Goal: Information Seeking & Learning: Compare options

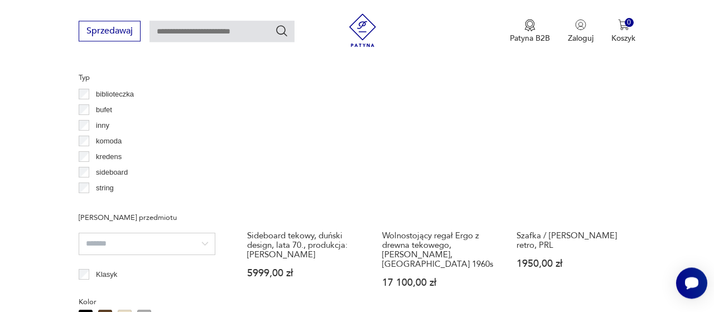
scroll to position [870, 0]
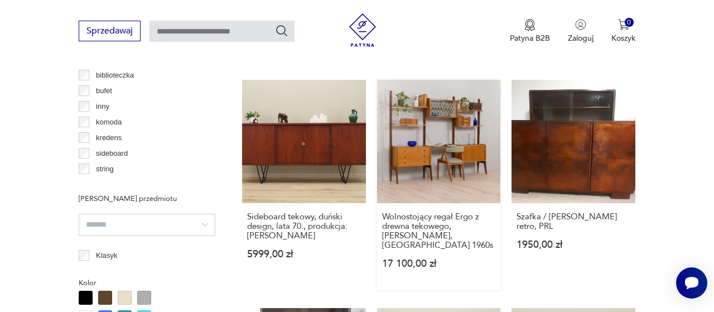
click at [432, 149] on link "Wolnostojący regał Ergo z drewna tekowego, [PERSON_NAME], [GEOGRAPHIC_DATA] 196…" at bounding box center [439, 185] width 124 height 211
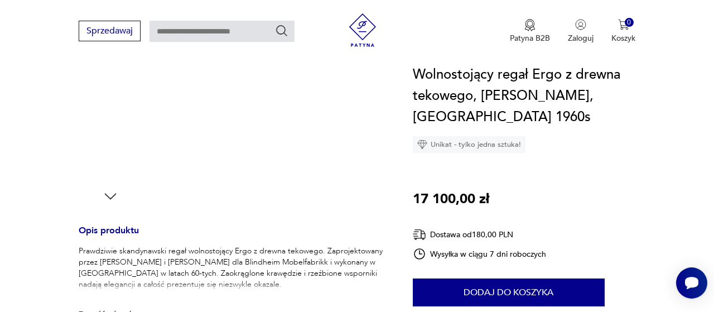
scroll to position [348, 0]
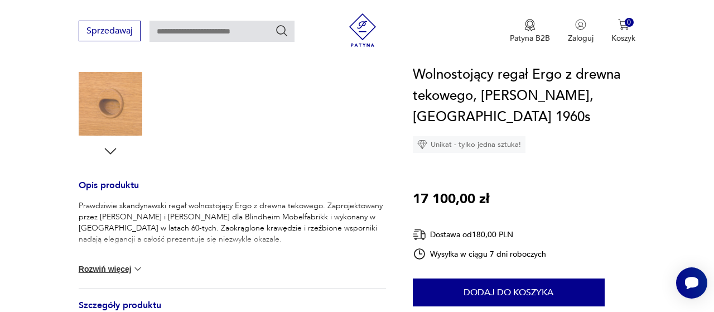
click at [129, 269] on button "Rozwiń więcej" at bounding box center [111, 268] width 65 height 11
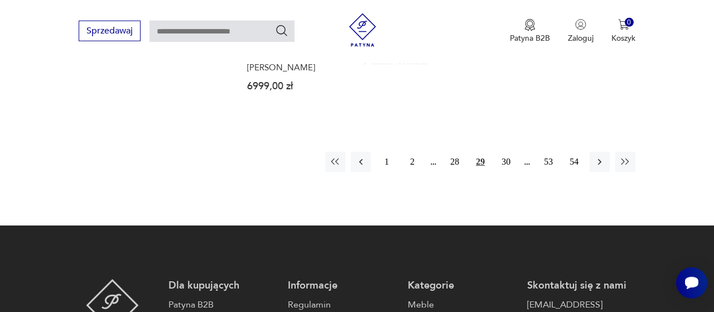
scroll to position [1726, 0]
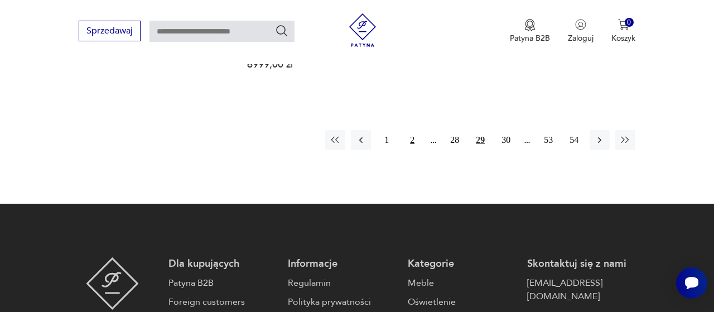
click at [411, 130] on button "2" at bounding box center [412, 140] width 20 height 20
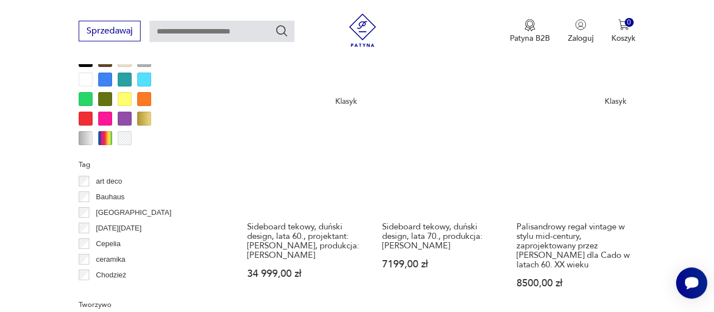
scroll to position [1339, 0]
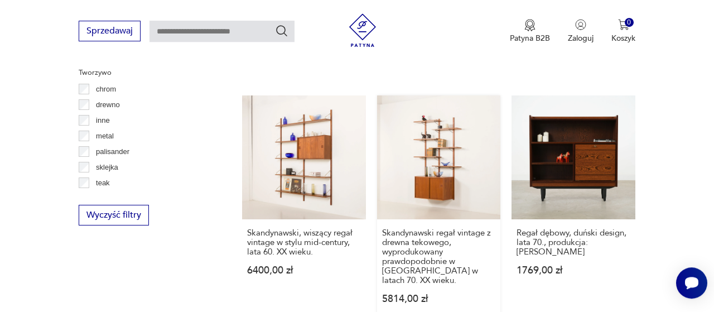
click at [443, 161] on link "Skandynawski regał vintage z drewna tekowego, wyprodukowany prawdopodobnie w [G…" at bounding box center [439, 210] width 124 height 230
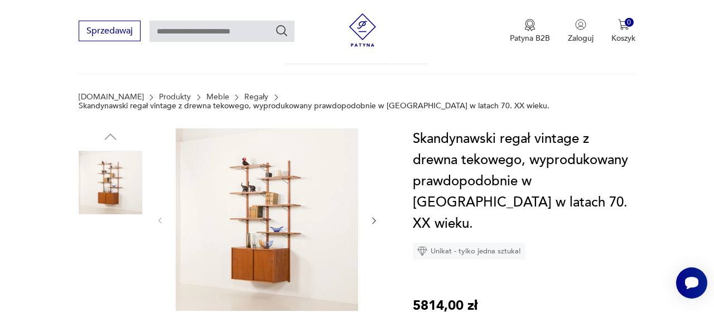
scroll to position [58, 0]
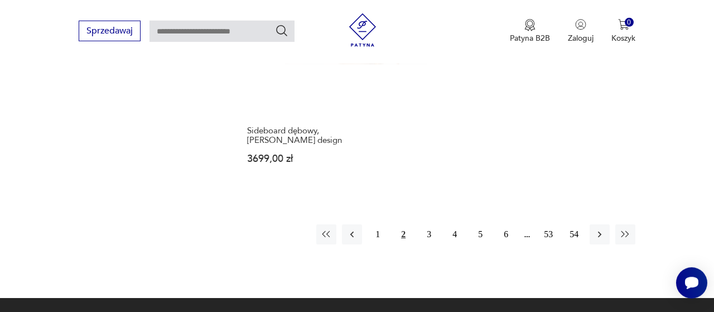
scroll to position [1732, 0]
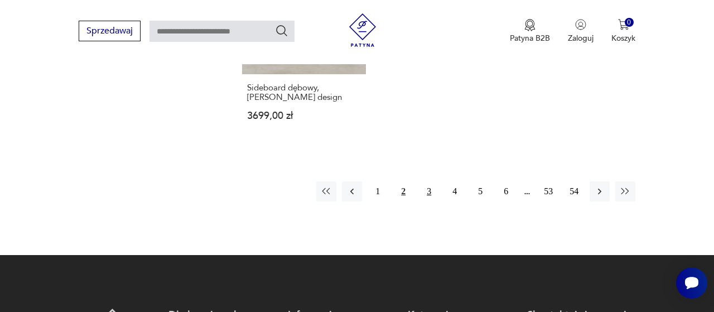
click at [430, 181] on button "3" at bounding box center [429, 191] width 20 height 20
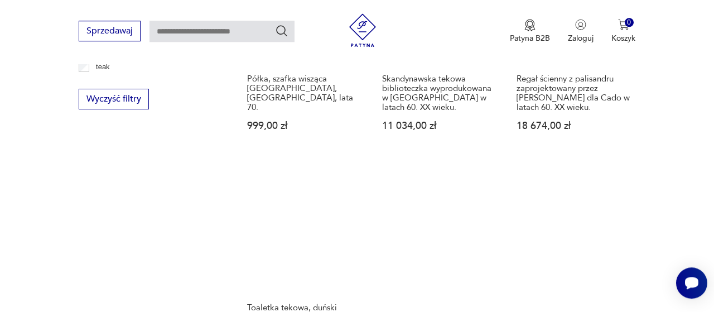
scroll to position [1571, 0]
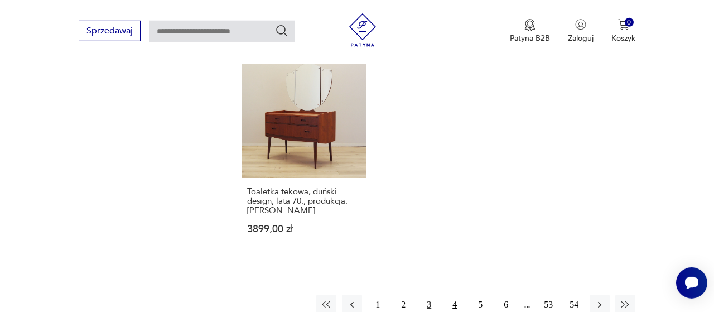
click at [457, 304] on button "4" at bounding box center [454, 304] width 20 height 20
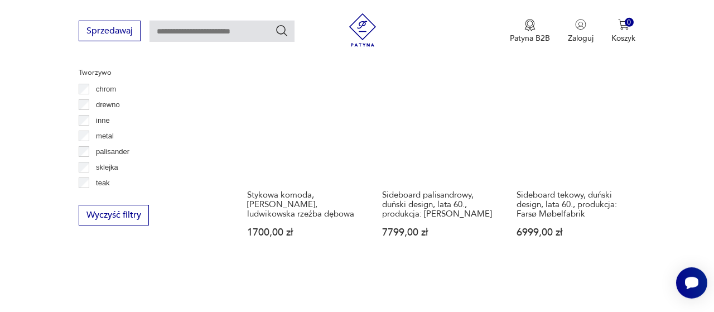
scroll to position [1513, 0]
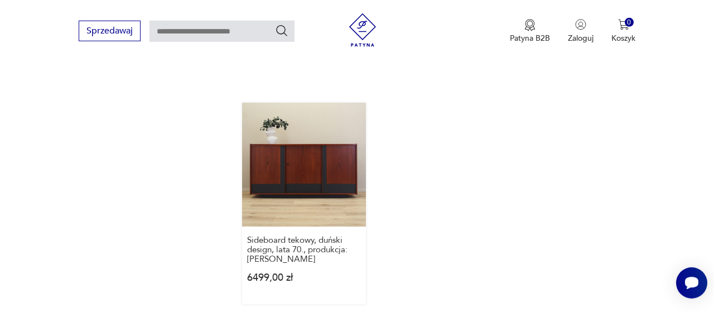
click at [318, 184] on link "Sideboard tekowy, duński design, lata 70., produkcja: [PERSON_NAME] 6499,00 zł" at bounding box center [304, 203] width 124 height 201
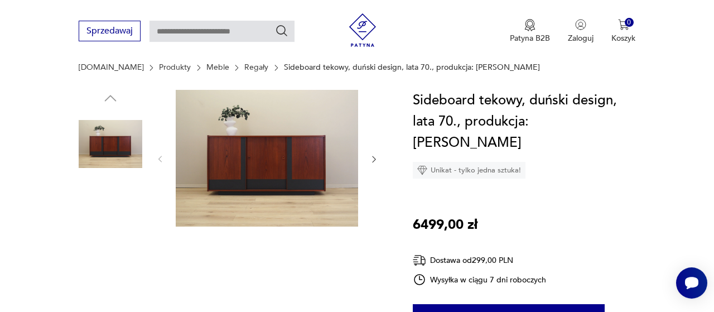
scroll to position [116, 0]
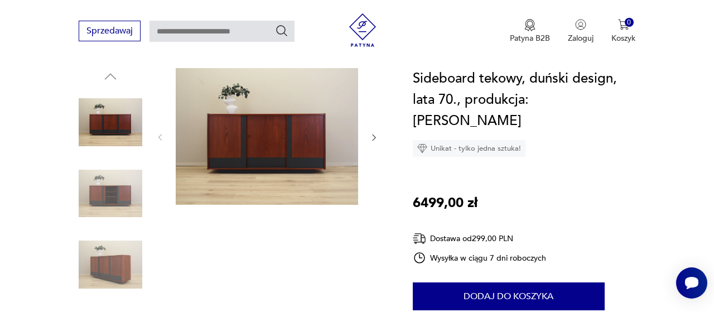
click at [117, 190] on img at bounding box center [111, 194] width 64 height 64
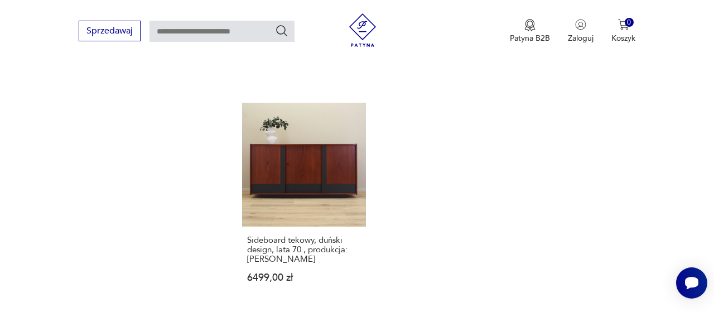
scroll to position [1687, 0]
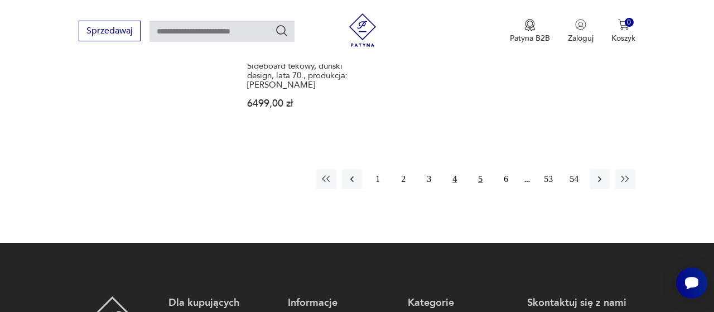
click at [478, 179] on button "5" at bounding box center [480, 179] width 20 height 20
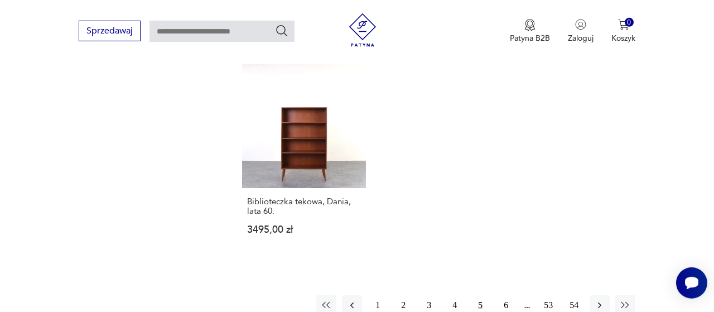
scroll to position [1571, 0]
click at [506, 294] on button "6" at bounding box center [506, 304] width 20 height 20
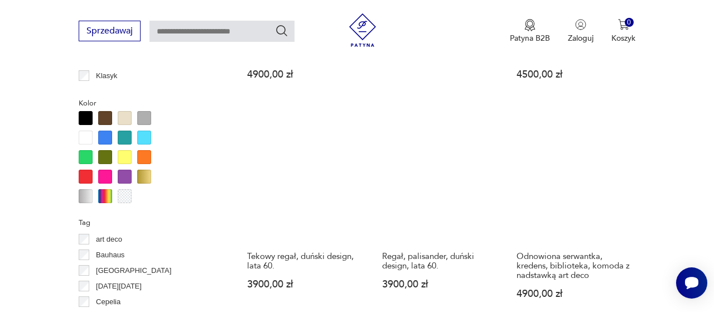
scroll to position [1281, 0]
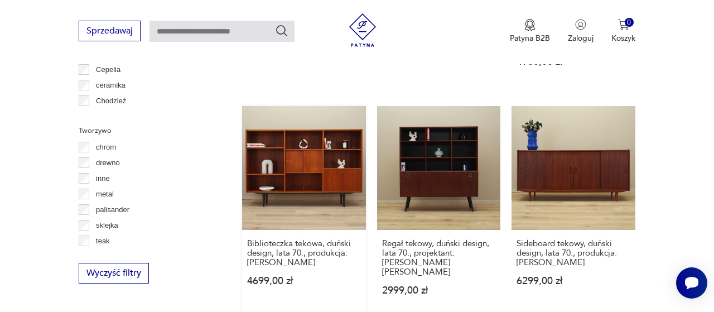
click at [306, 149] on link "Biblioteczka tekowa, duński design, lata 70., produkcja: [PERSON_NAME] 4699,00 …" at bounding box center [304, 211] width 124 height 211
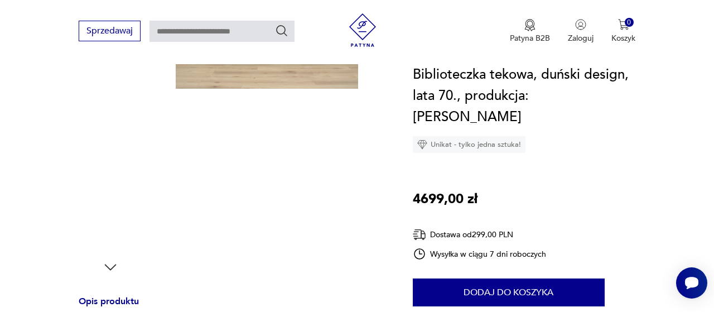
scroll to position [406, 0]
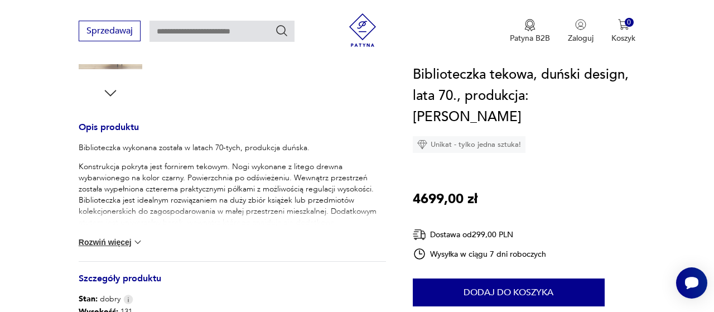
click at [122, 243] on button "Rozwiń więcej" at bounding box center [111, 241] width 65 height 11
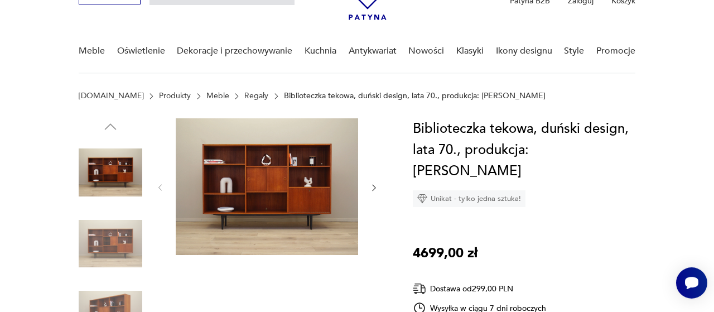
scroll to position [58, 0]
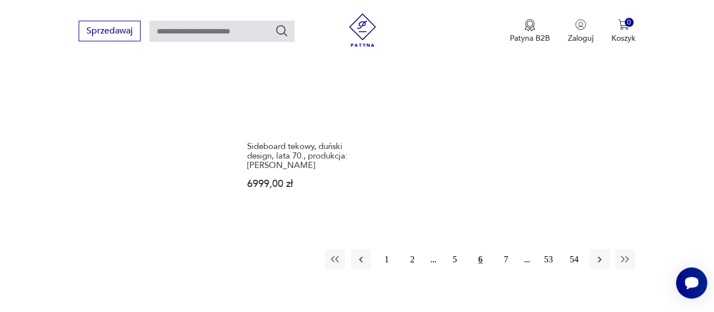
scroll to position [1608, 0]
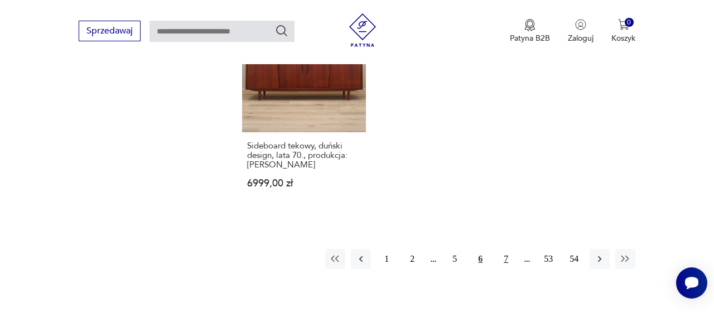
click at [506, 249] on button "7" at bounding box center [506, 259] width 20 height 20
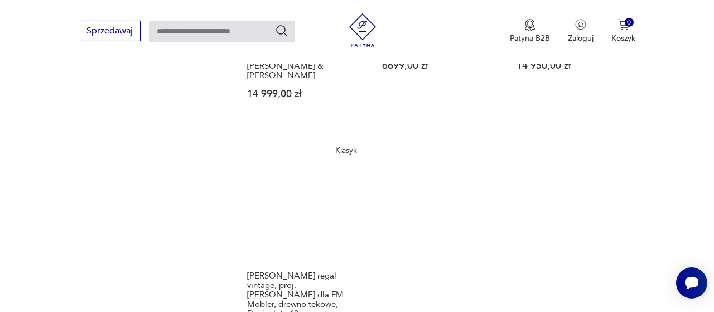
scroll to position [1571, 0]
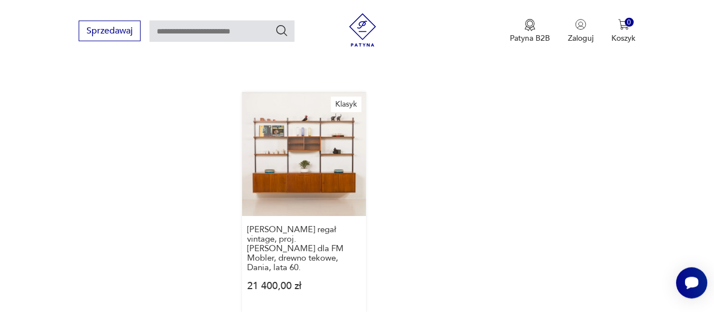
click at [329, 120] on link "[PERSON_NAME] regał vintage, proj. [PERSON_NAME] dla FM Mobler, drewno tekowe, …" at bounding box center [304, 202] width 124 height 220
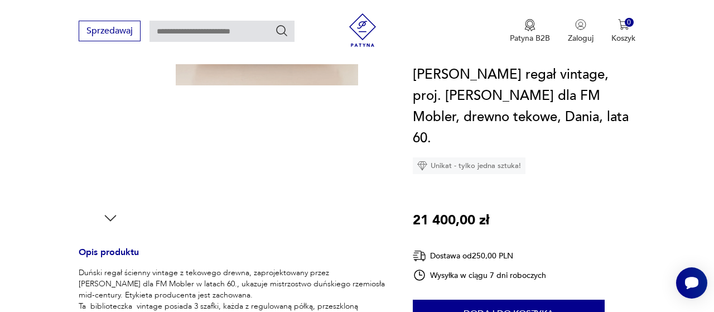
scroll to position [348, 0]
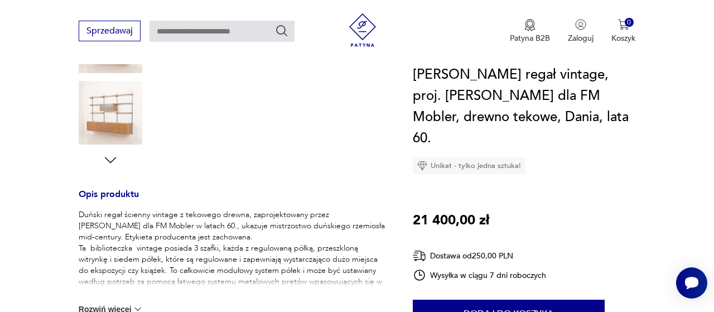
click at [128, 303] on button "Rozwiń więcej" at bounding box center [111, 308] width 65 height 11
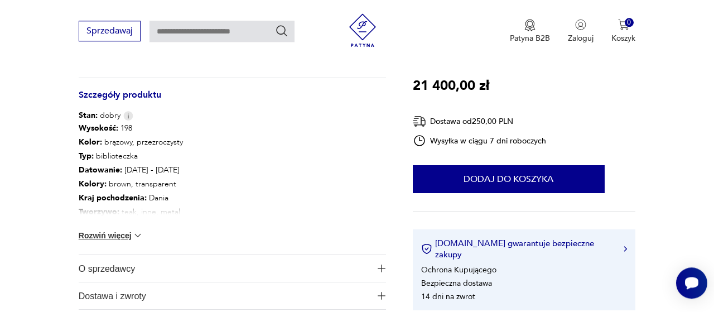
scroll to position [812, 0]
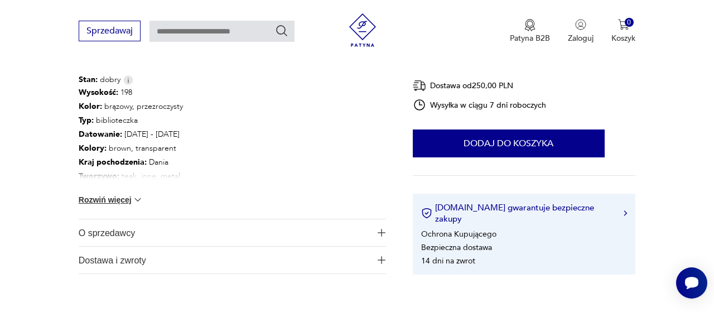
click at [102, 194] on button "Rozwiń więcej" at bounding box center [111, 199] width 65 height 11
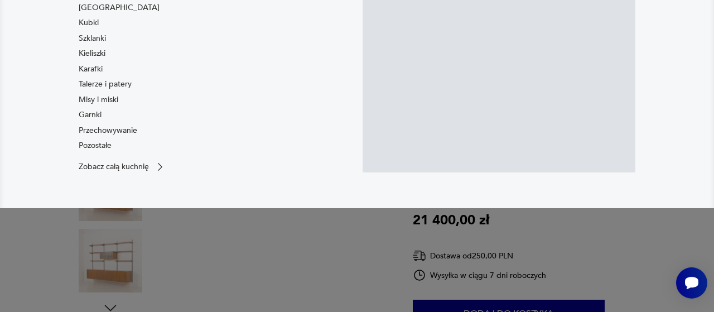
scroll to position [232, 0]
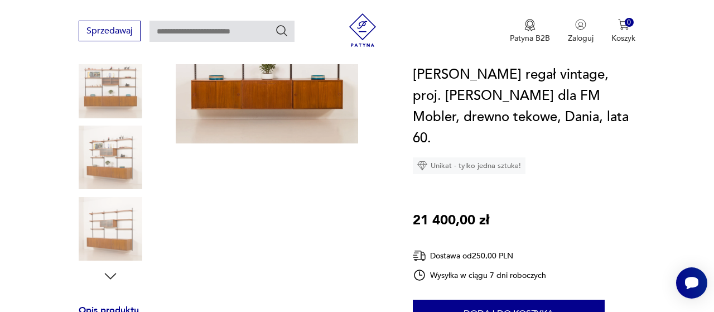
click at [113, 150] on img at bounding box center [111, 157] width 64 height 64
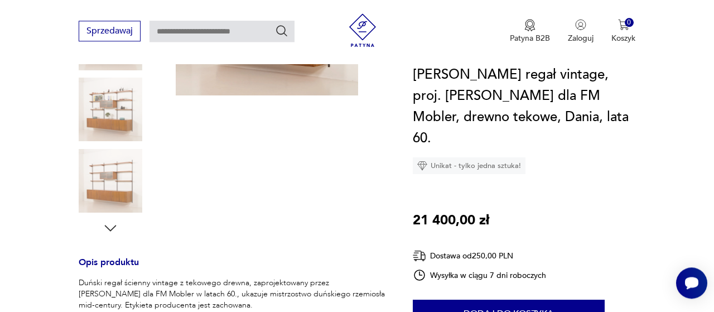
scroll to position [289, 0]
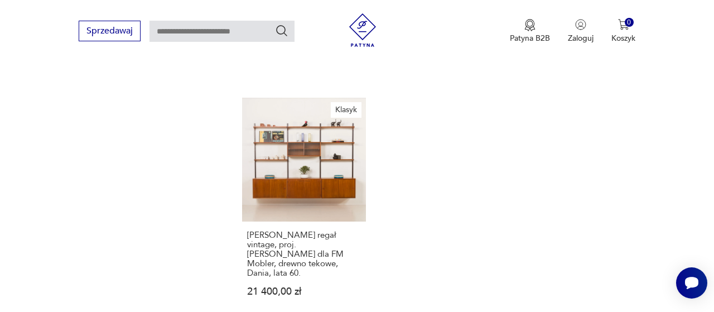
scroll to position [1798, 0]
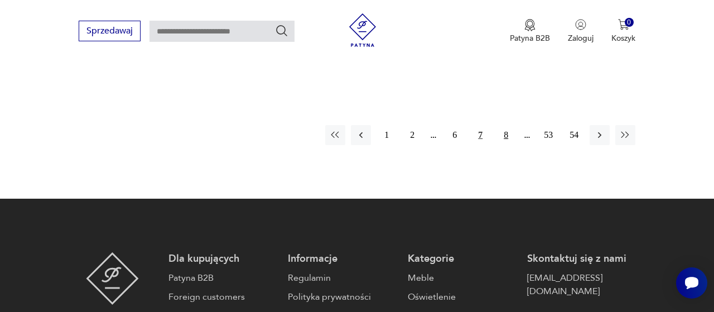
click at [507, 125] on button "8" at bounding box center [506, 135] width 20 height 20
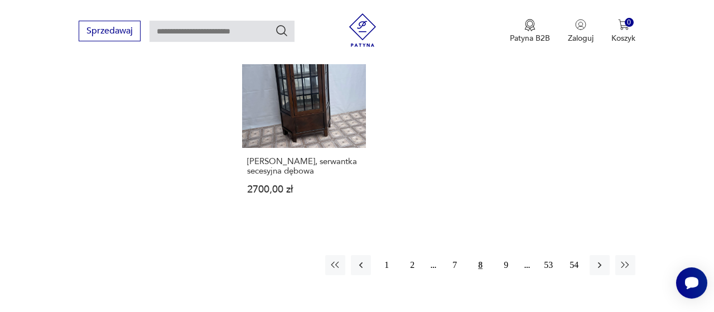
scroll to position [1687, 0]
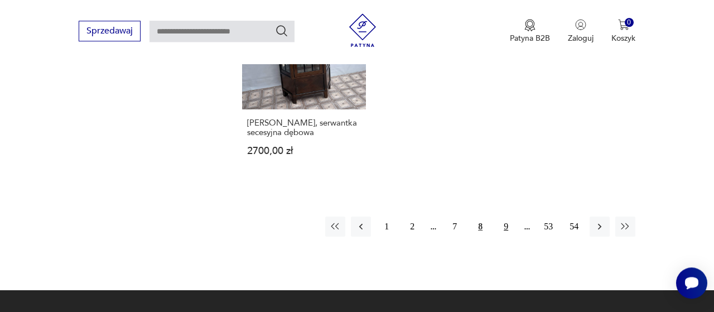
click at [507, 216] on button "9" at bounding box center [506, 226] width 20 height 20
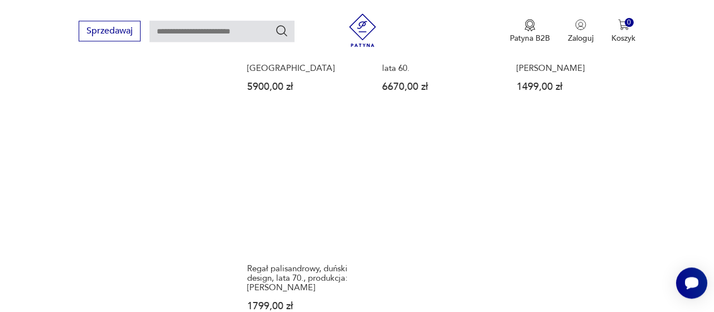
scroll to position [1629, 0]
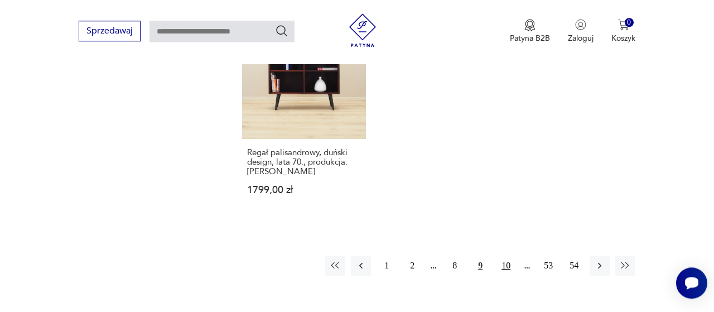
drag, startPoint x: 506, startPoint y: 238, endPoint x: 530, endPoint y: 216, distance: 32.4
click at [506, 255] on button "10" at bounding box center [506, 265] width 20 height 20
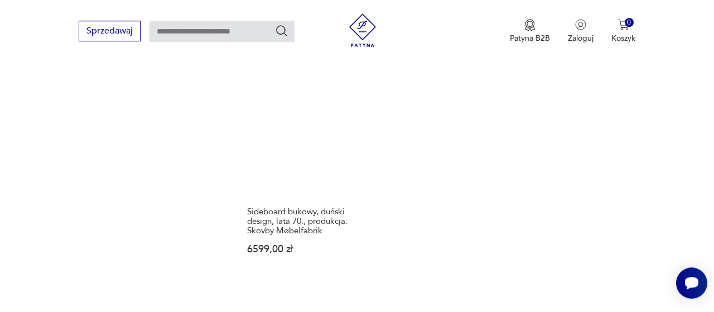
scroll to position [1687, 0]
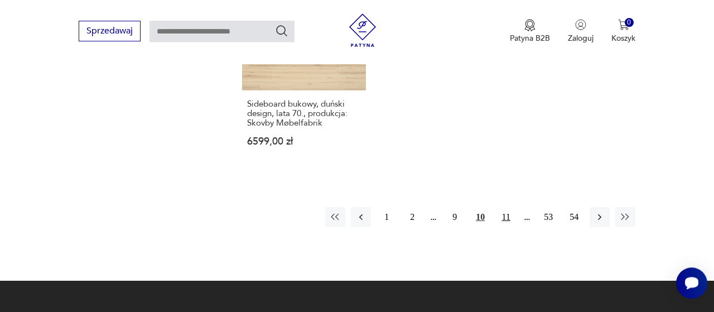
click at [505, 207] on button "11" at bounding box center [506, 217] width 20 height 20
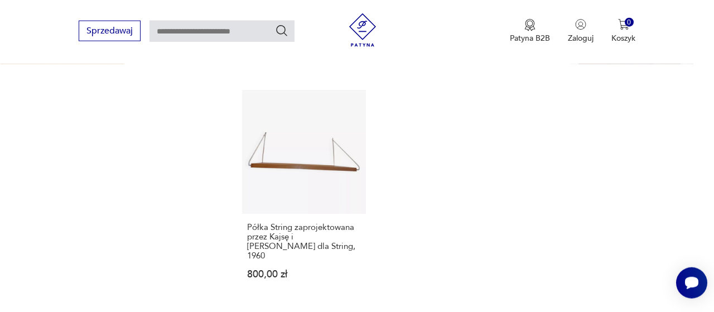
scroll to position [1571, 0]
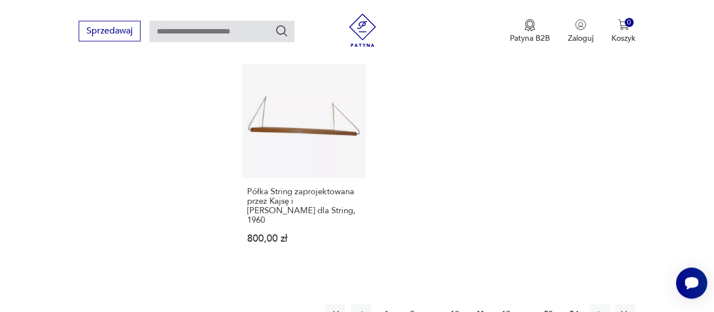
drag, startPoint x: 506, startPoint y: 287, endPoint x: 518, endPoint y: 279, distance: 14.1
click at [506, 304] on button "12" at bounding box center [506, 314] width 20 height 20
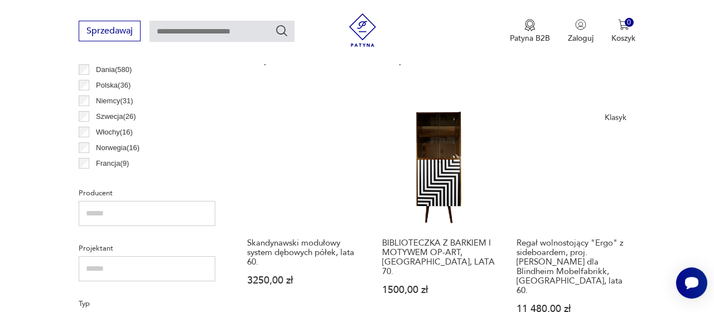
scroll to position [644, 0]
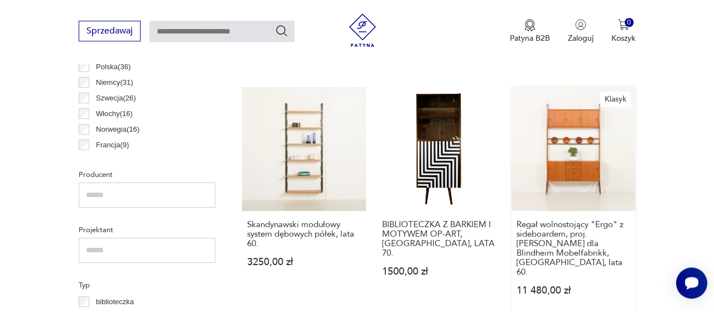
click at [569, 151] on link "Klasyk Regał wolnostojący "Ergo" z sideboardem, proj. [PERSON_NAME] dla Blindhe…" at bounding box center [573, 202] width 124 height 230
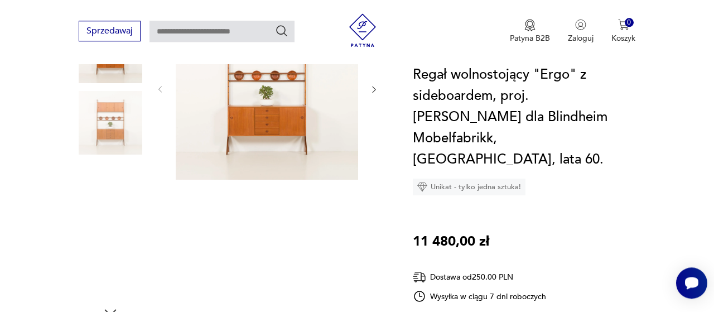
scroll to position [232, 0]
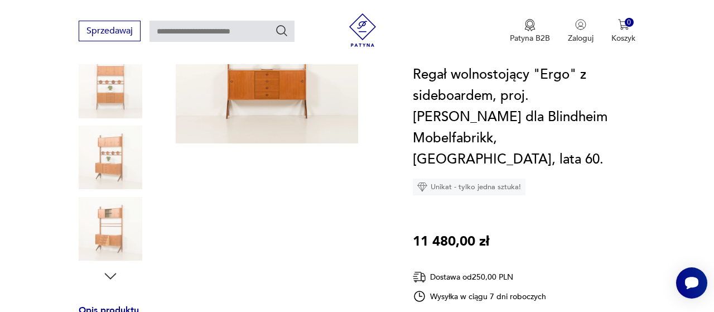
click at [114, 236] on img at bounding box center [111, 229] width 64 height 64
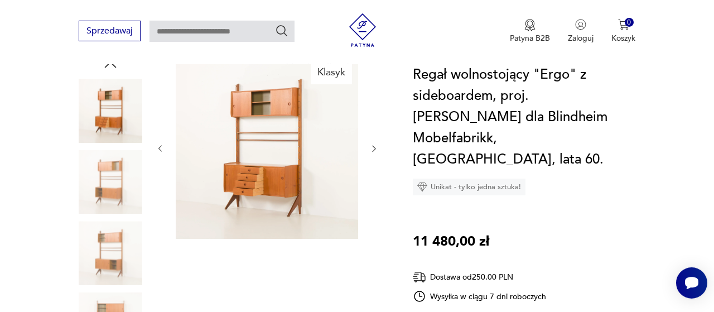
scroll to position [116, 0]
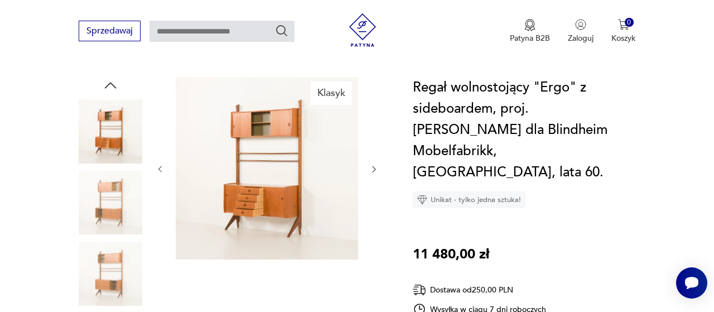
click at [113, 212] on img at bounding box center [111, 203] width 64 height 64
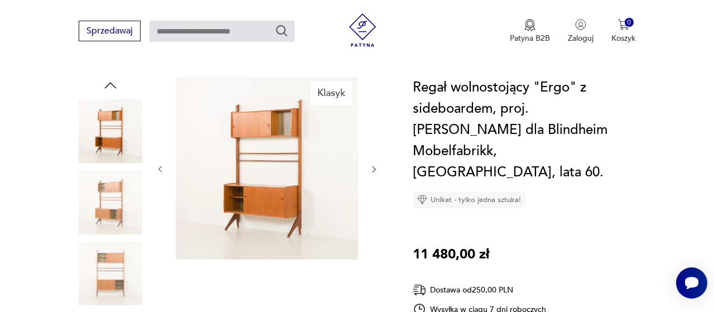
click at [112, 133] on img at bounding box center [111, 131] width 64 height 64
click at [117, 210] on img at bounding box center [111, 203] width 64 height 64
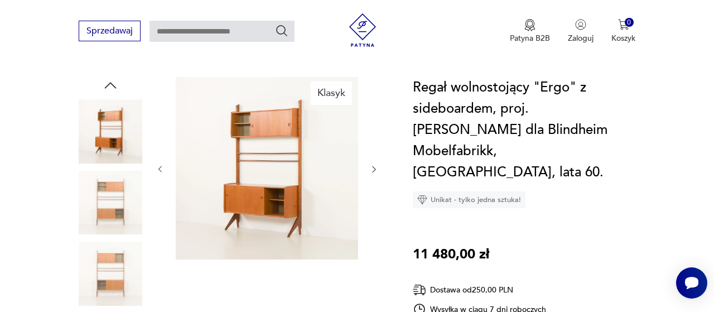
click at [113, 262] on img at bounding box center [111, 273] width 64 height 64
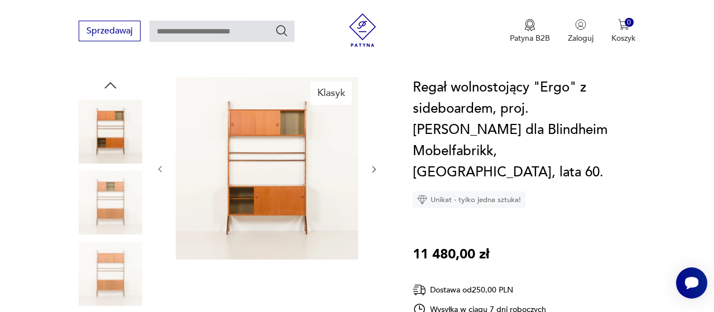
click at [109, 277] on img at bounding box center [111, 273] width 64 height 64
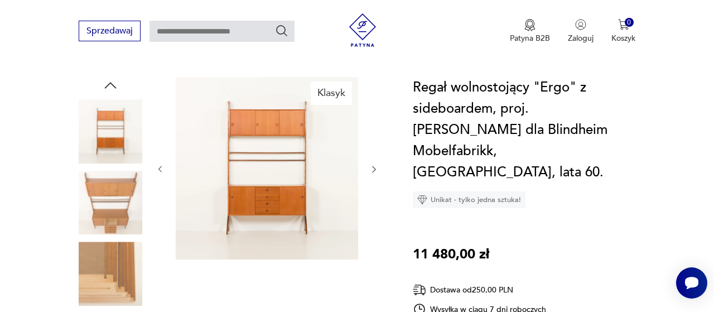
click at [121, 211] on img at bounding box center [111, 203] width 64 height 64
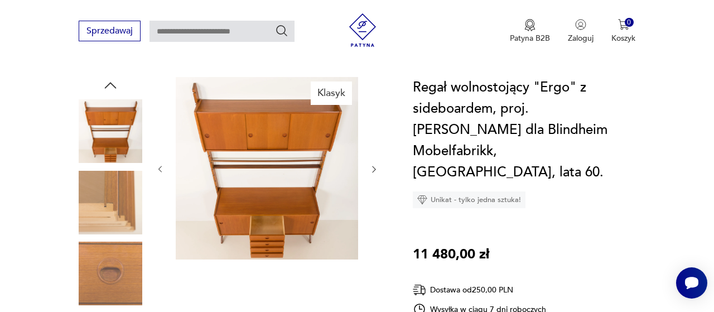
scroll to position [0, 0]
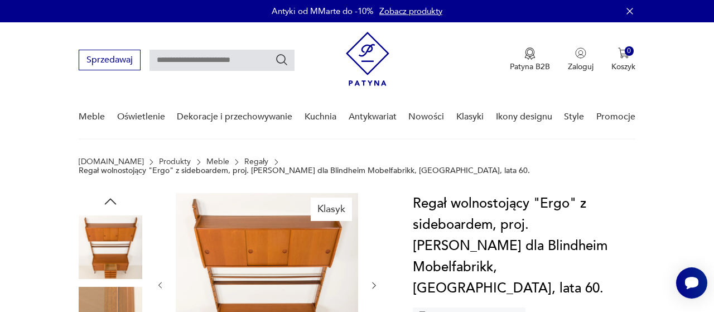
click at [111, 198] on icon "button" at bounding box center [110, 201] width 17 height 17
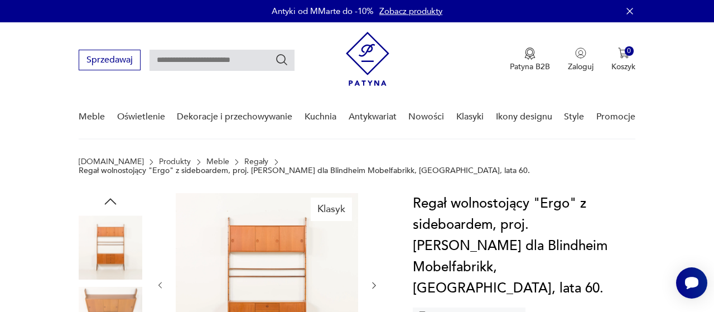
click at [111, 198] on icon "button" at bounding box center [110, 201] width 17 height 17
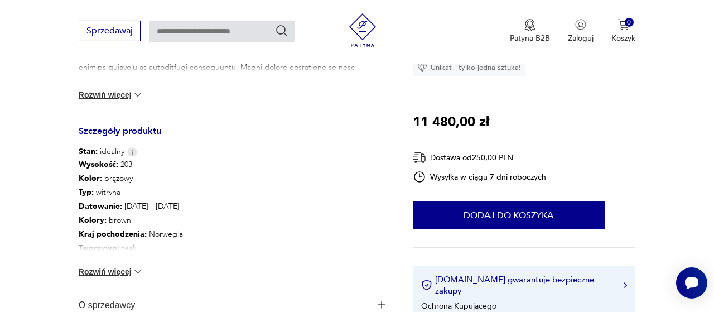
scroll to position [580, 0]
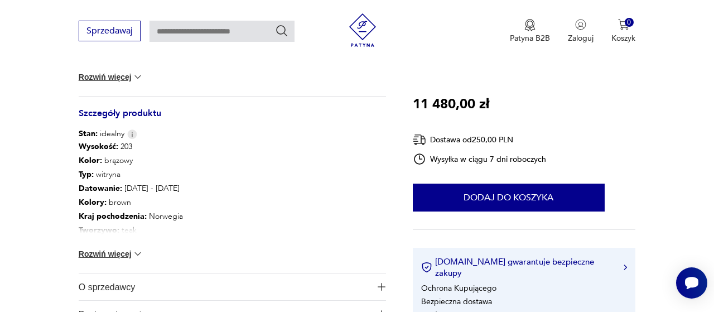
click at [138, 253] on img at bounding box center [137, 253] width 11 height 11
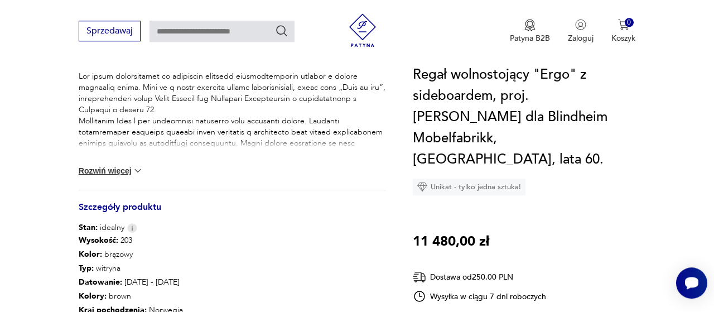
scroll to position [406, 0]
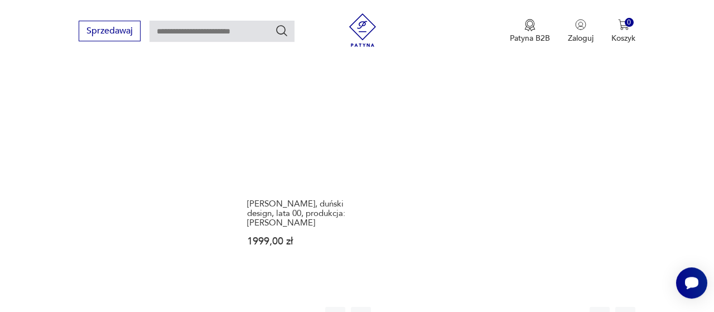
scroll to position [1608, 0]
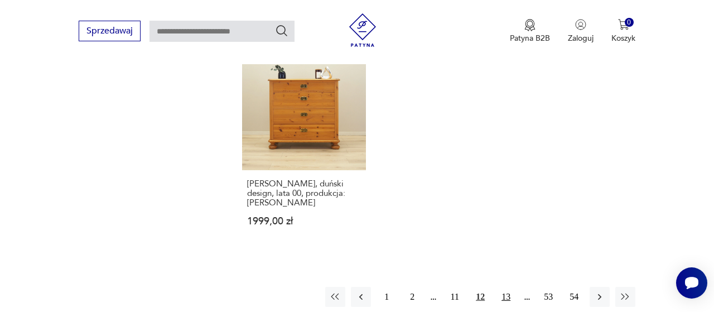
click at [507, 287] on button "13" at bounding box center [506, 297] width 20 height 20
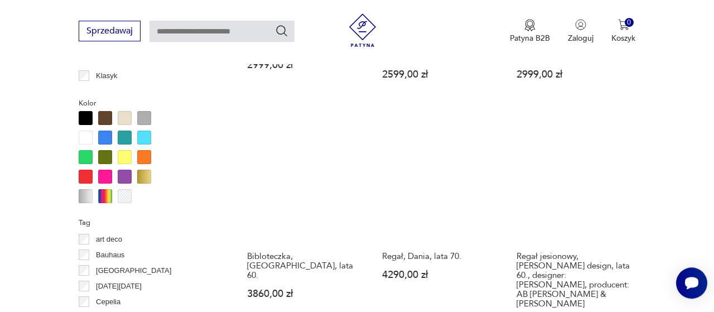
scroll to position [1281, 0]
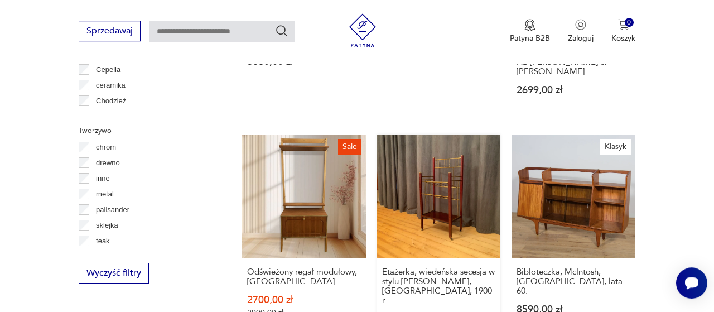
click at [451, 182] on link "Etażerka, wiedeńska secesja w stylu [PERSON_NAME], [GEOGRAPHIC_DATA], 1900 r. 3…" at bounding box center [439, 239] width 124 height 211
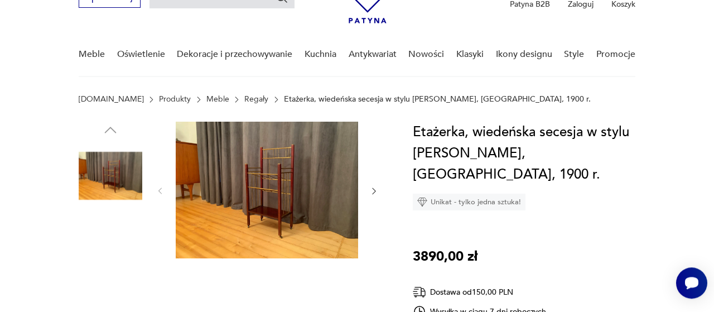
scroll to position [116, 0]
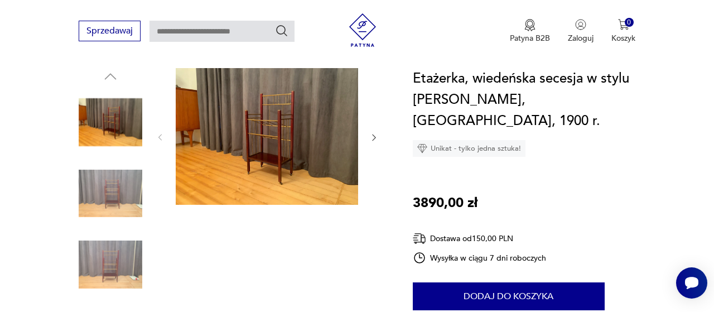
click at [113, 264] on img at bounding box center [111, 265] width 64 height 64
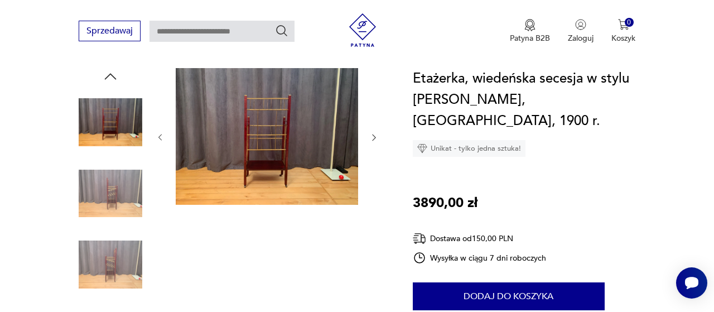
click at [110, 187] on img at bounding box center [111, 194] width 64 height 64
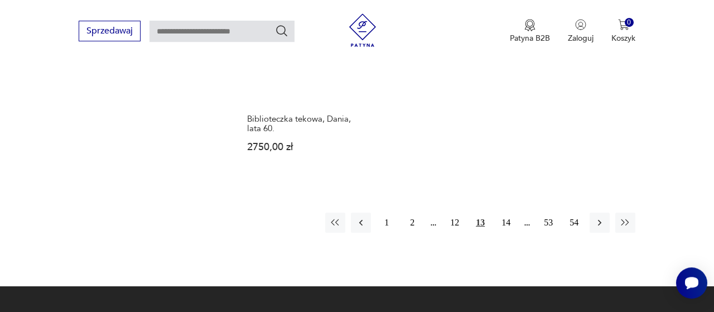
scroll to position [1663, 0]
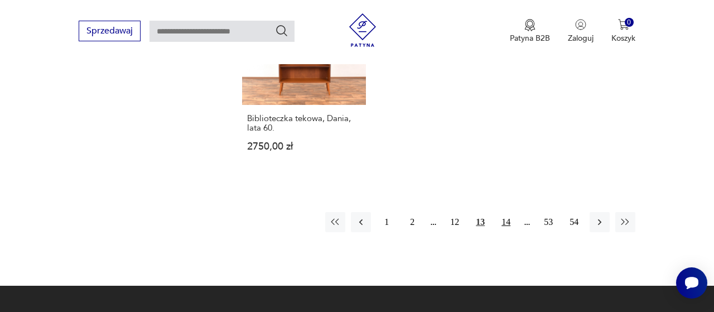
click at [509, 212] on button "14" at bounding box center [506, 222] width 20 height 20
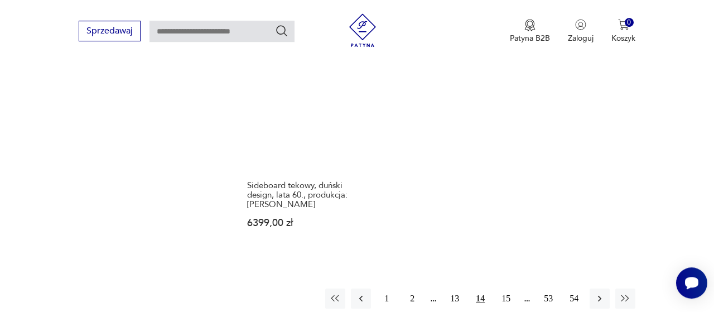
scroll to position [1687, 0]
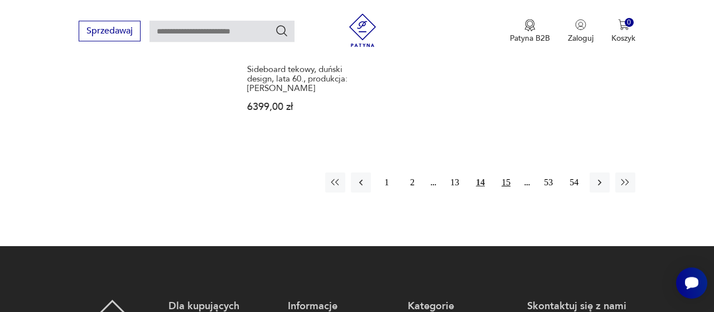
click at [509, 184] on button "15" at bounding box center [506, 182] width 20 height 20
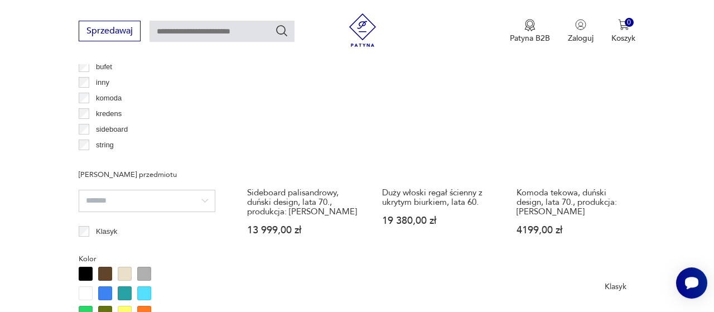
scroll to position [875, 0]
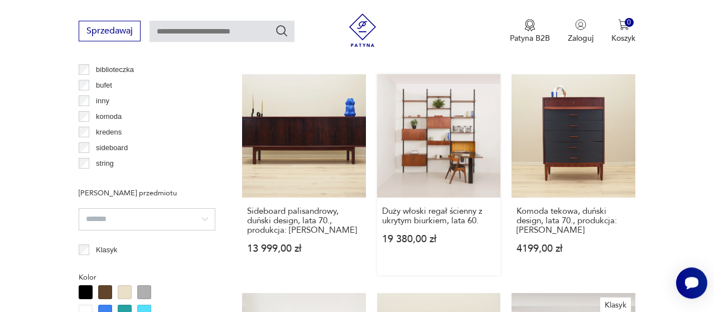
click at [446, 141] on link "Duży włoski regał ścienny z ukrytym biurkiem, lata 60. 19 380,00 zł" at bounding box center [439, 174] width 124 height 201
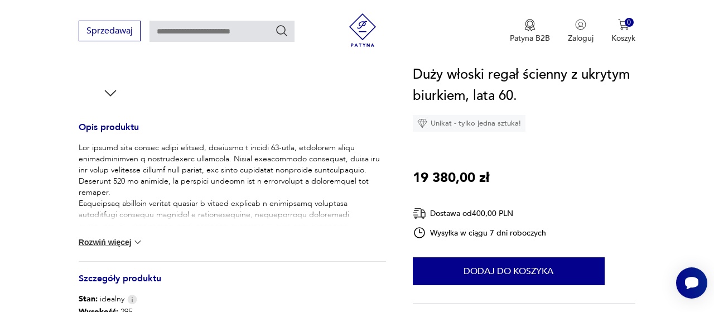
scroll to position [174, 0]
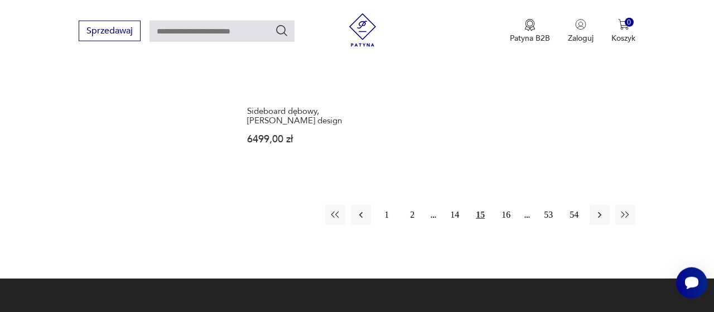
scroll to position [1646, 0]
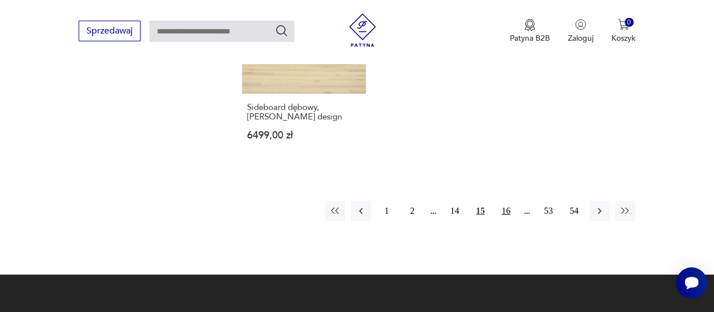
click at [509, 208] on button "16" at bounding box center [506, 211] width 20 height 20
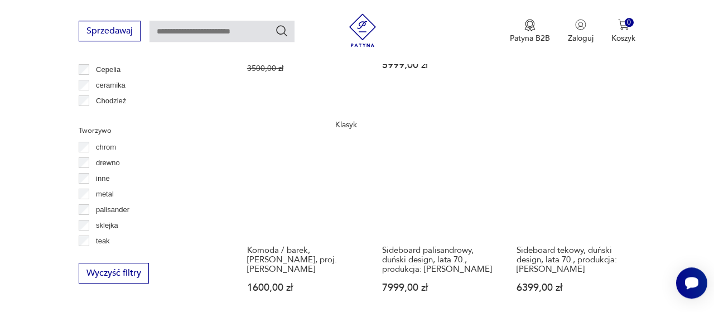
scroll to position [1455, 0]
